Goal: Navigation & Orientation: Understand site structure

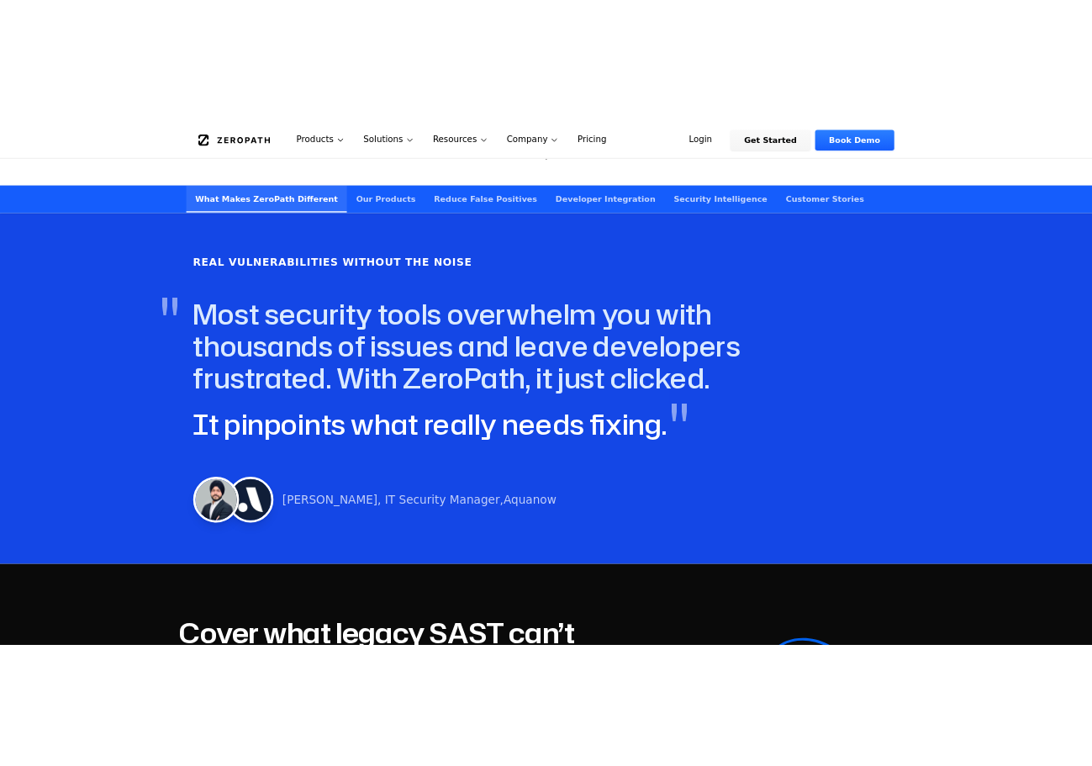
scroll to position [252, 0]
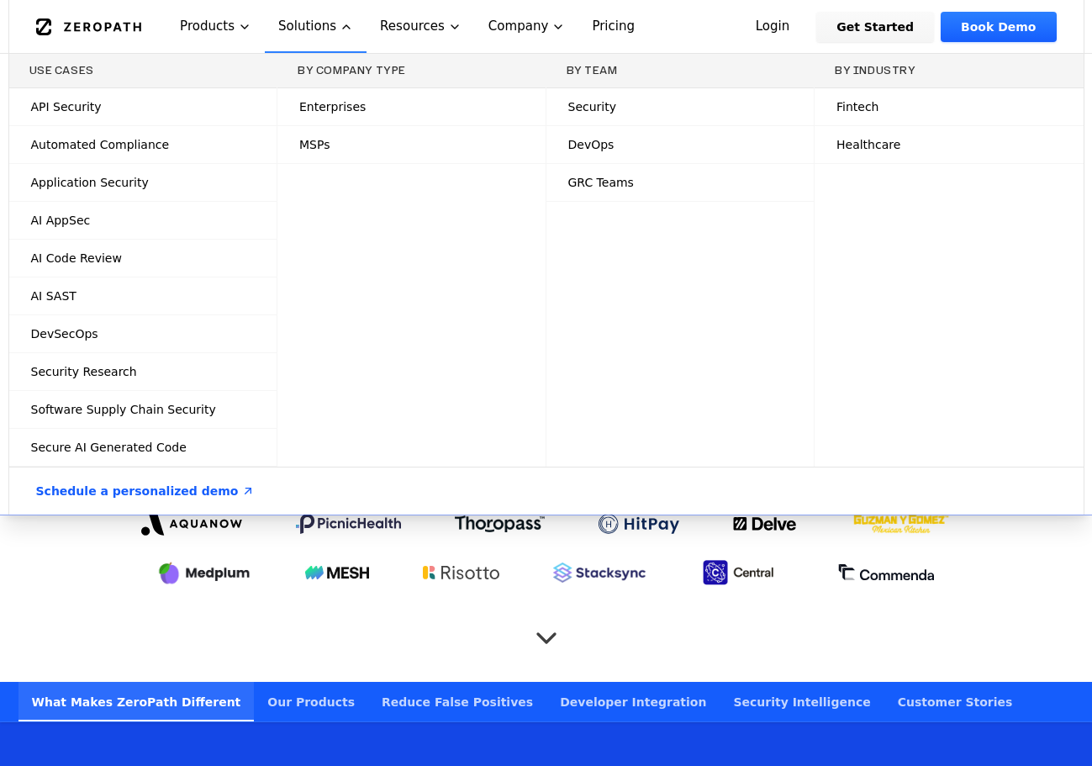
click at [298, 55] on div "By Company Type" at bounding box center [411, 71] width 268 height 34
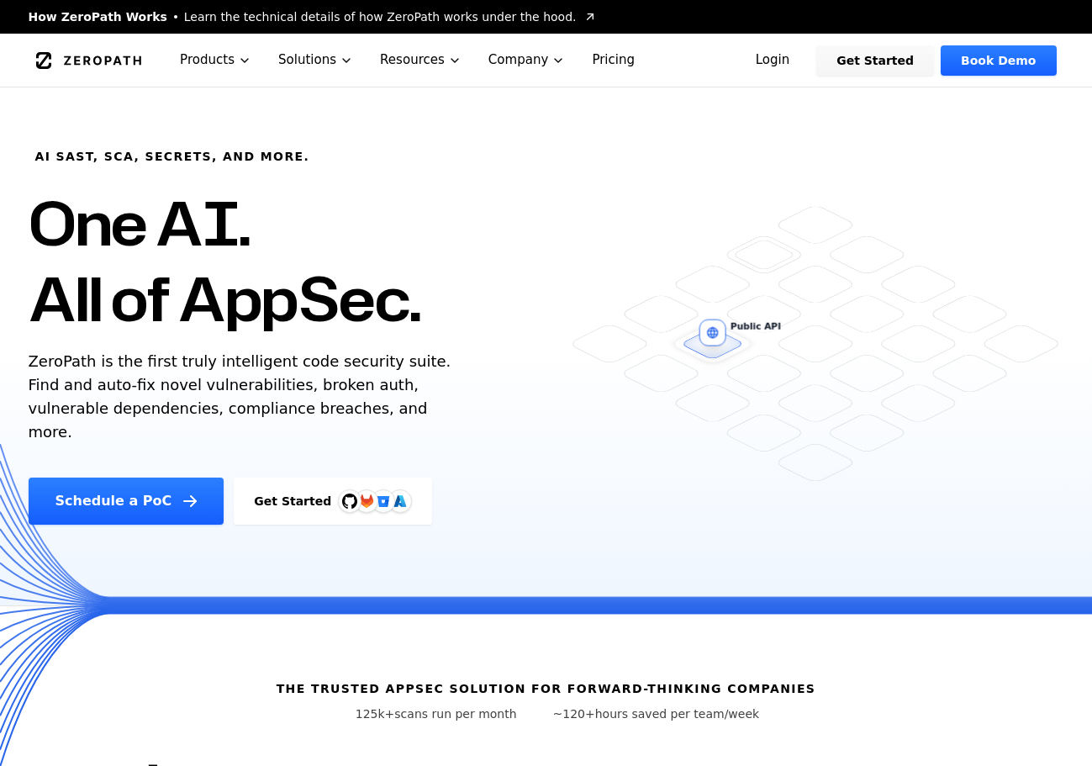
scroll to position [252, 0]
